Goal: Find specific page/section

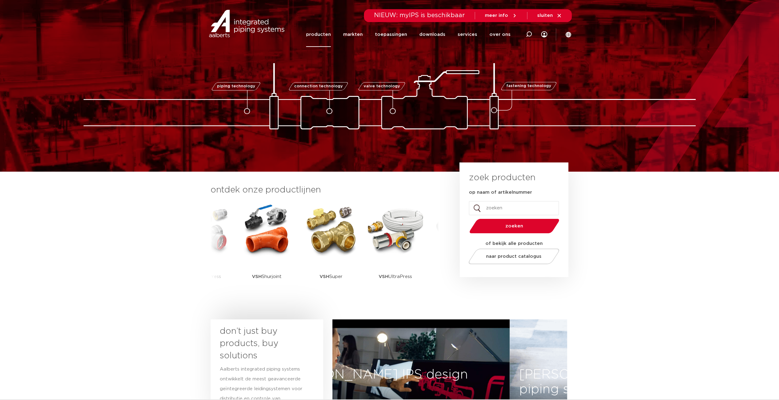
click at [325, 34] on link "producten" at bounding box center [318, 34] width 25 height 25
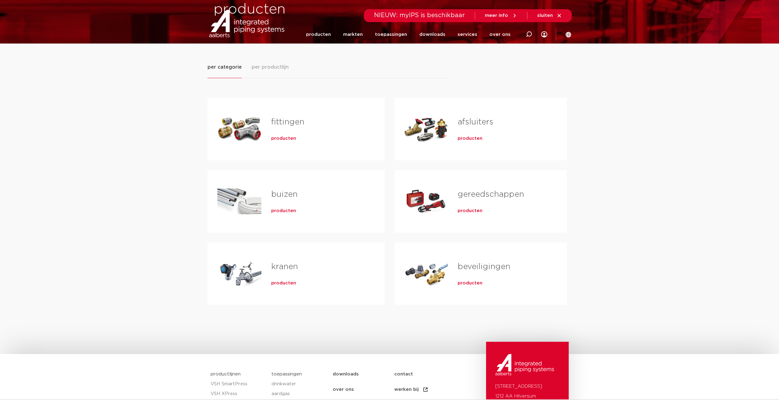
scroll to position [61, 0]
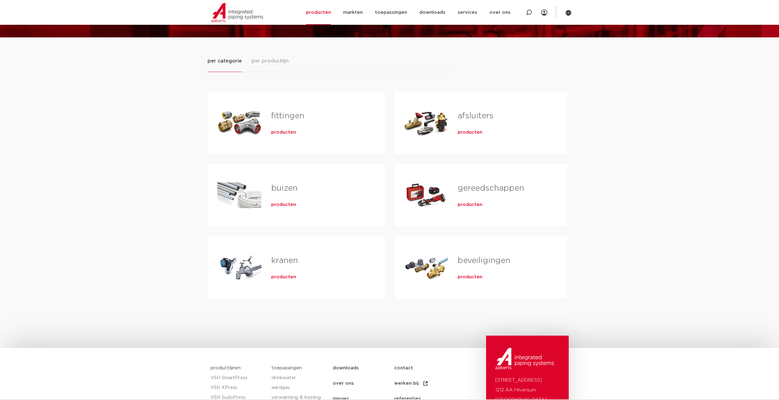
click at [499, 120] on h2 "afsluiters" at bounding box center [502, 117] width 89 height 14
click at [471, 133] on span "producten" at bounding box center [470, 132] width 25 height 6
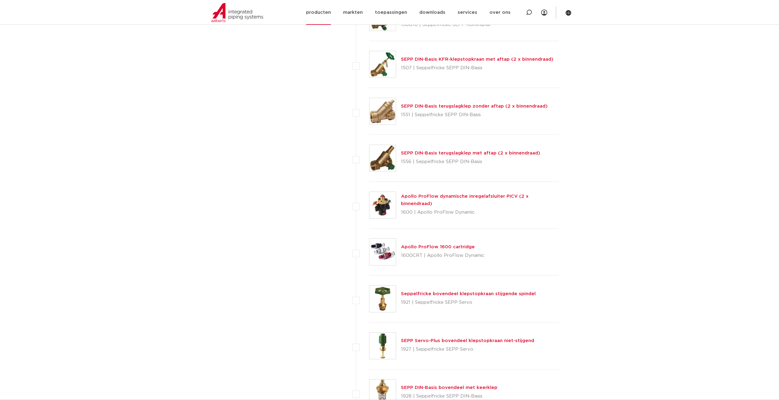
scroll to position [704, 0]
